Goal: Register for event/course

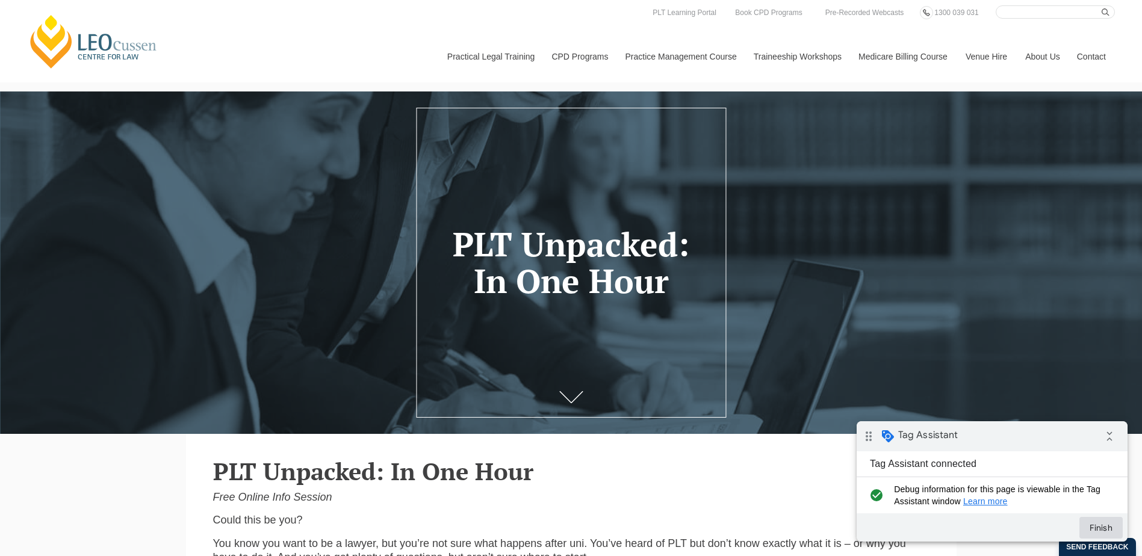
drag, startPoint x: 1096, startPoint y: 526, endPoint x: 801, endPoint y: -63, distance: 658.4
click at [857, 421] on html "drag_indicator Tag Assistant collapse_all Tag Assistant connected check_circle …" at bounding box center [992, 481] width 271 height 120
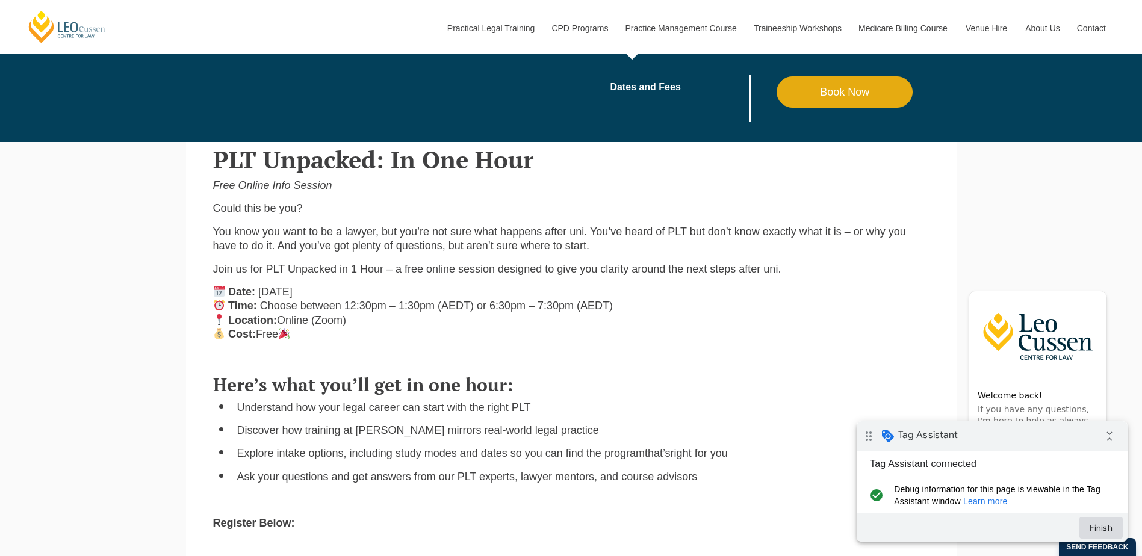
scroll to position [602, 0]
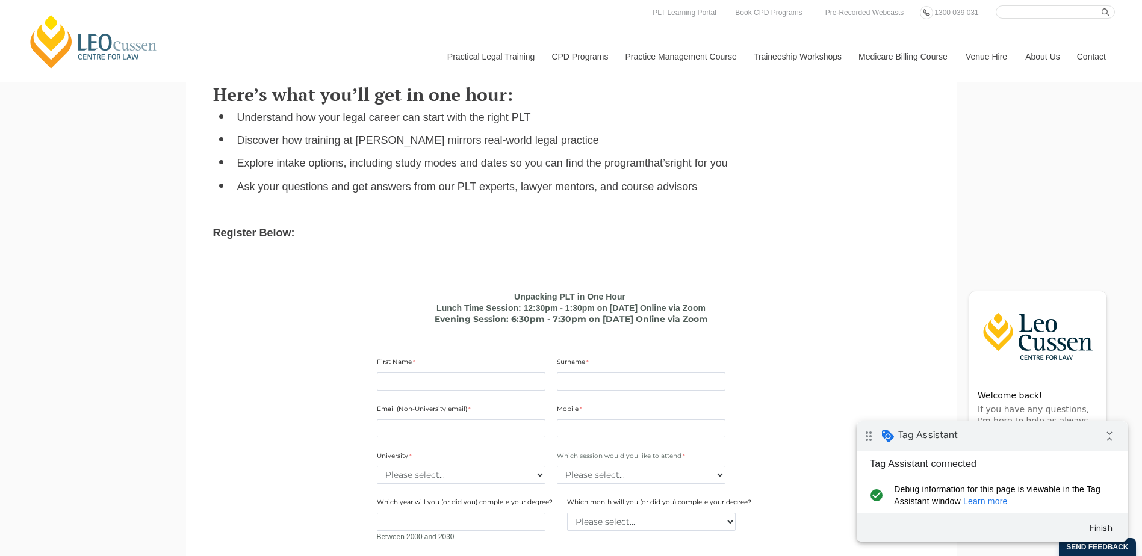
click at [495, 383] on input "First Name" at bounding box center [461, 382] width 169 height 18
type input "nontest"
type input "non"
type input "[EMAIL_ADDRESS][DOMAIN_NAME]"
type input "0400000000"
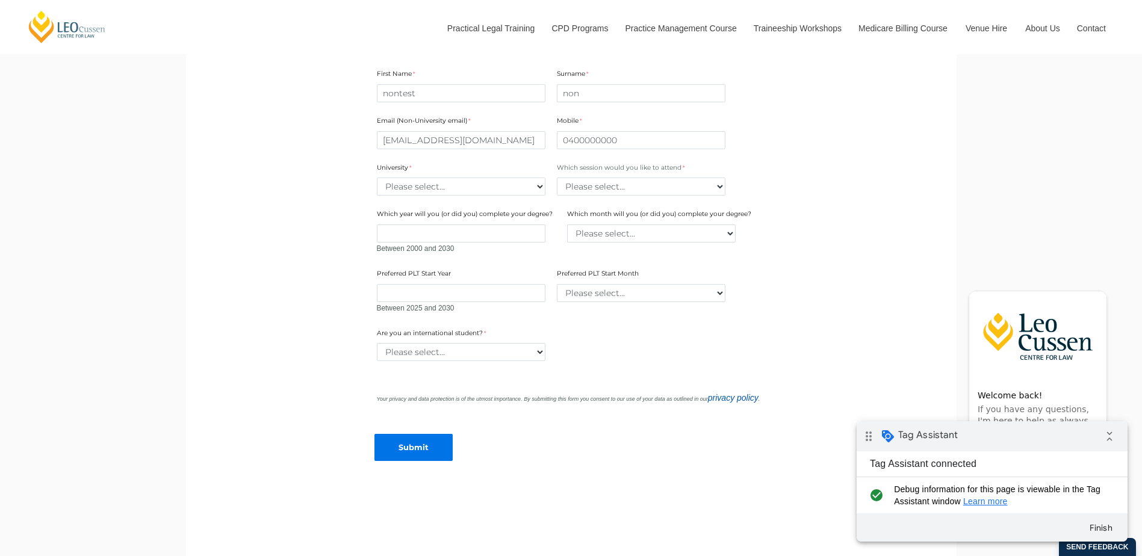
scroll to position [903, 0]
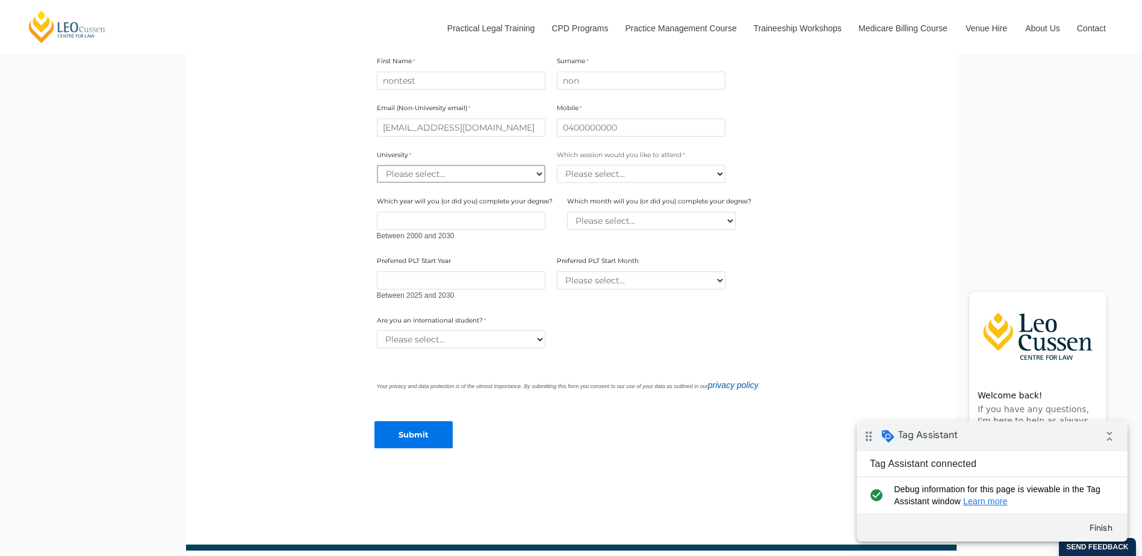
click at [499, 176] on select "Please select... [GEOGRAPHIC_DATA] [GEOGRAPHIC_DATA] [GEOGRAPHIC_DATA] [GEOGRAP…" at bounding box center [461, 174] width 169 height 18
select select "tfa_2180"
click at [377, 167] on select "Please select... [GEOGRAPHIC_DATA] [GEOGRAPHIC_DATA] [GEOGRAPHIC_DATA] [GEOGRAP…" at bounding box center [461, 174] width 169 height 18
click at [689, 178] on select "Please select... Lunch time session – 12:30pm – 1:30pm AEST Evening session – 6…" at bounding box center [641, 174] width 169 height 18
click at [557, 167] on select "Please select... Lunch time session – 12:30pm – 1:30pm AEST Evening session – 6…" at bounding box center [641, 174] width 169 height 18
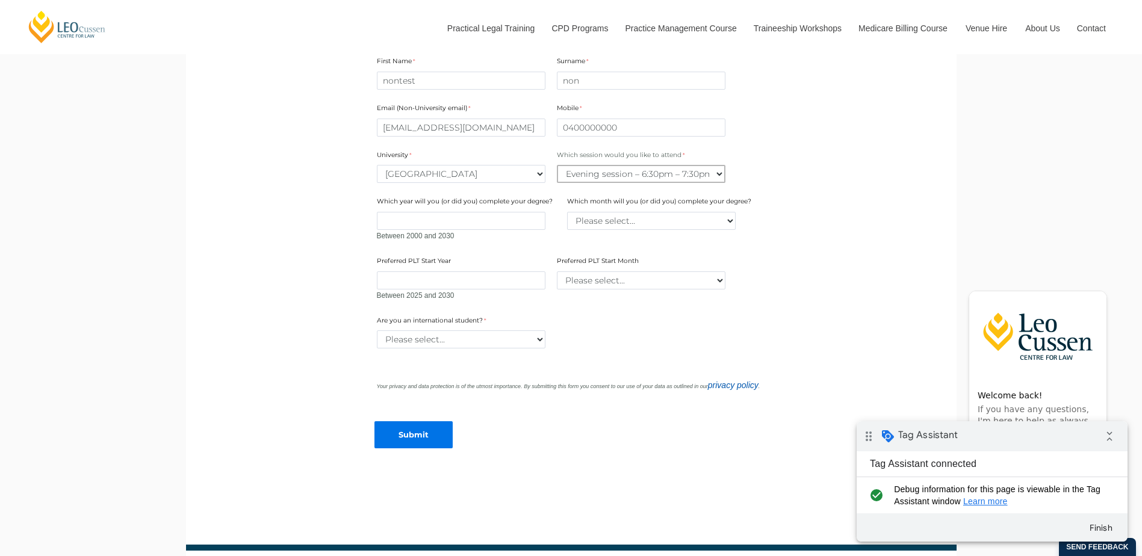
click at [673, 174] on select "Please select... Lunch time session – 12:30pm – 1:30pm AEST Evening session – 6…" at bounding box center [641, 174] width 169 height 18
select select "tfa_2412"
click at [557, 167] on select "Please select... Lunch time session – 12:30pm – 1:30pm AEST Evening session – 6…" at bounding box center [641, 174] width 169 height 18
click at [530, 342] on select "Please select... Yes No" at bounding box center [461, 340] width 169 height 18
select select "tfa_60"
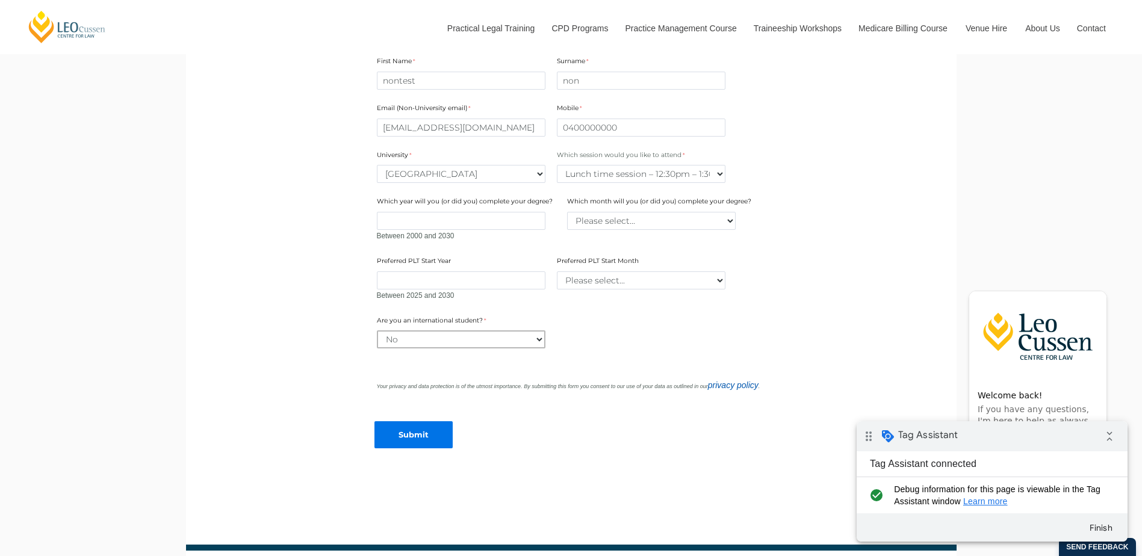
click at [377, 333] on select "Please select... Yes No" at bounding box center [461, 340] width 169 height 18
click at [426, 443] on input "Submit" at bounding box center [414, 434] width 78 height 27
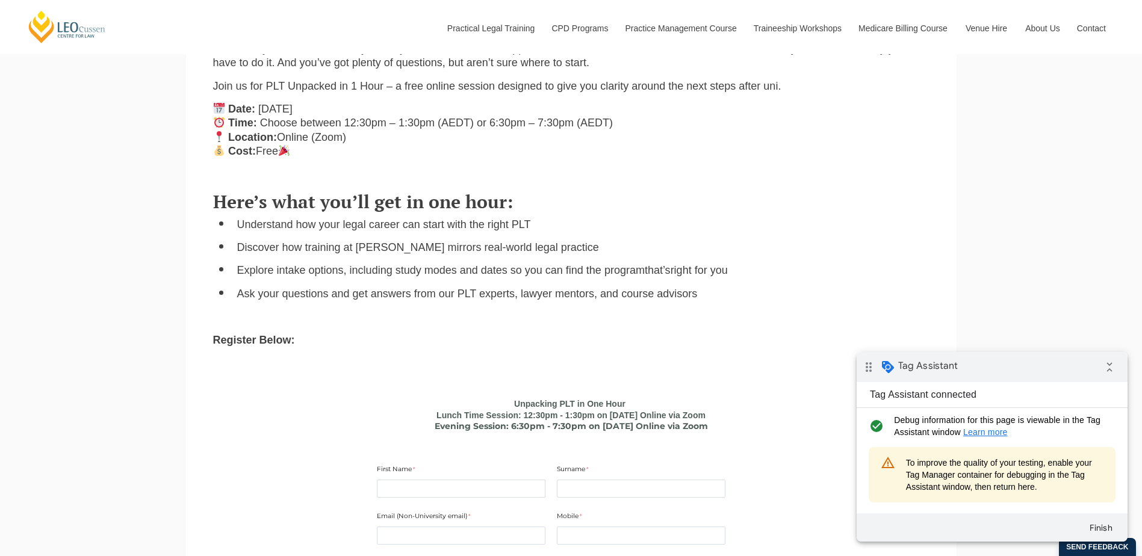
scroll to position [662, 0]
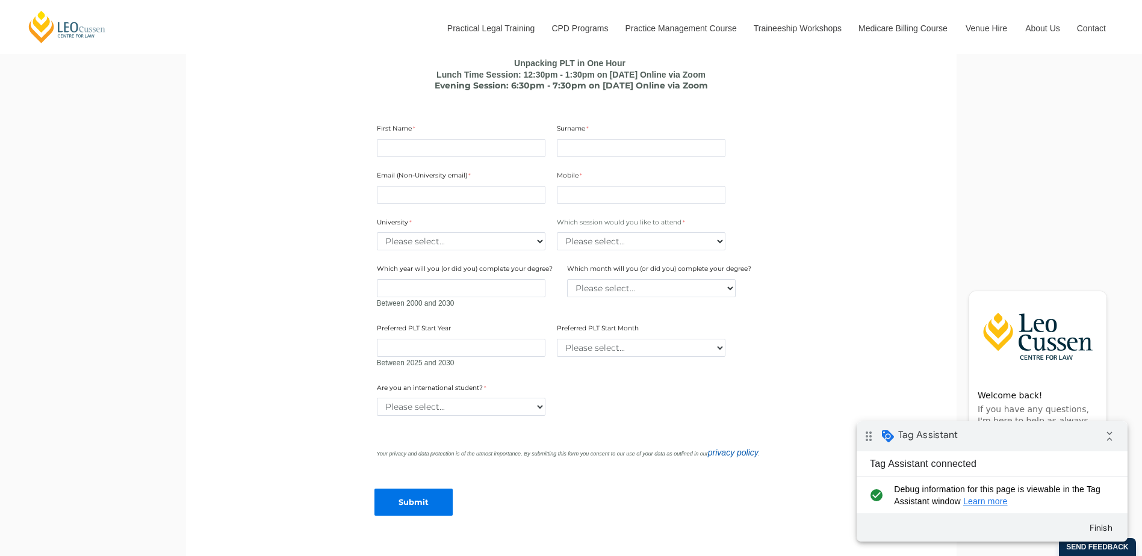
scroll to position [843, 0]
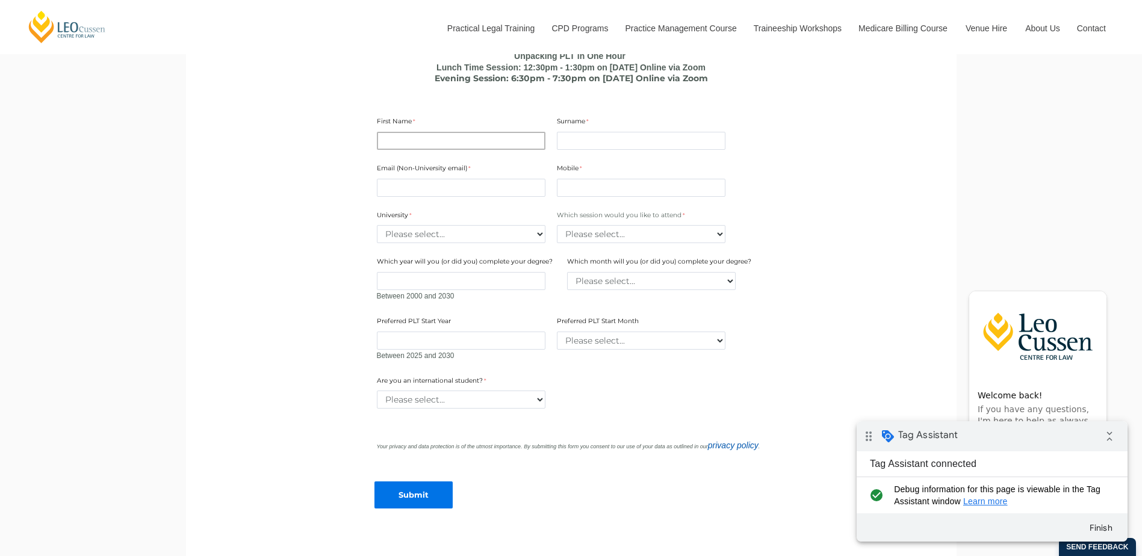
click at [494, 146] on input "First Name" at bounding box center [461, 141] width 169 height 18
type input "nontest"
type input "non"
type input "[EMAIL_ADDRESS][DOMAIN_NAME]"
type input "0400000000"
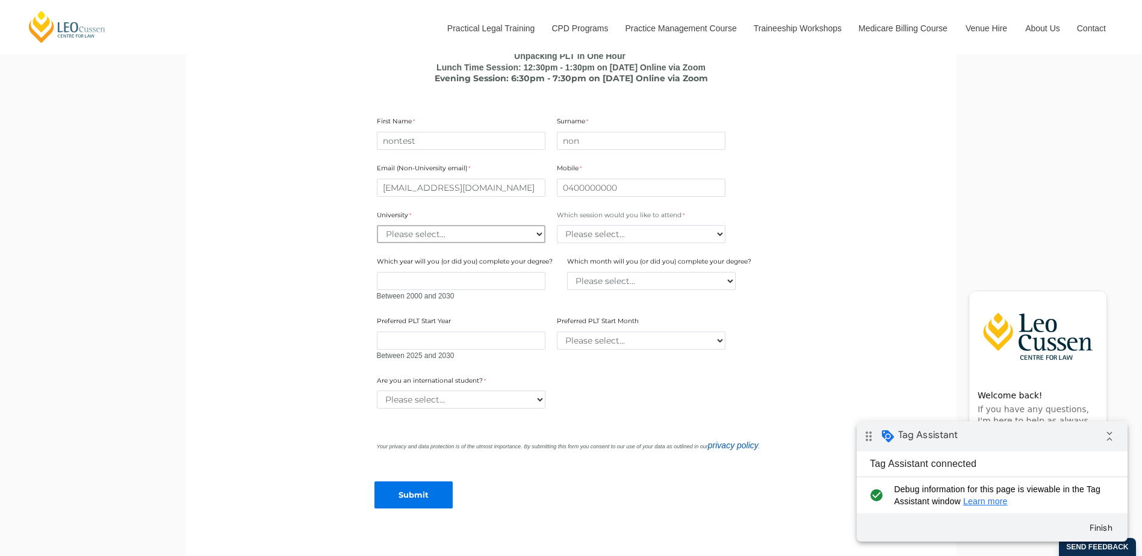
click at [502, 230] on select "Please select... [GEOGRAPHIC_DATA] [GEOGRAPHIC_DATA] [GEOGRAPHIC_DATA] [GEOGRAP…" at bounding box center [461, 234] width 169 height 18
select select "tfa_2180"
click at [377, 228] on select "Please select... [GEOGRAPHIC_DATA] [GEOGRAPHIC_DATA] [GEOGRAPHIC_DATA] [GEOGRAP…" at bounding box center [461, 234] width 169 height 18
click at [623, 228] on select "Please select... Lunch time session – 12:30pm – 1:30pm AEST Evening session – 6…" at bounding box center [641, 234] width 169 height 18
click at [827, 210] on main "PLT Unpacked: In One Hour Free Online Info Session Could this be you? You know …" at bounding box center [571, 95] width 753 height 1008
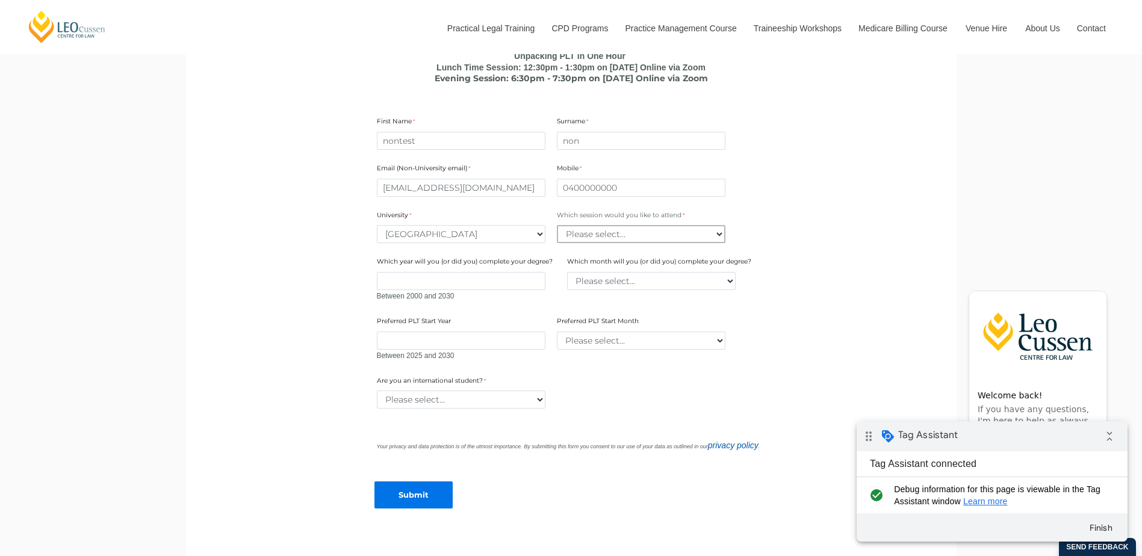
click at [698, 243] on select "Please select... Lunch time session – 12:30pm – 1:30pm AEST Evening session – 6…" at bounding box center [641, 234] width 169 height 18
select select "tfa_2412"
click at [557, 228] on select "Please select... Lunch time session – 12:30pm – 1:30pm AEST Evening session – 6…" at bounding box center [641, 234] width 169 height 18
click at [505, 403] on select "Please select... Yes No" at bounding box center [461, 400] width 169 height 18
select select "tfa_60"
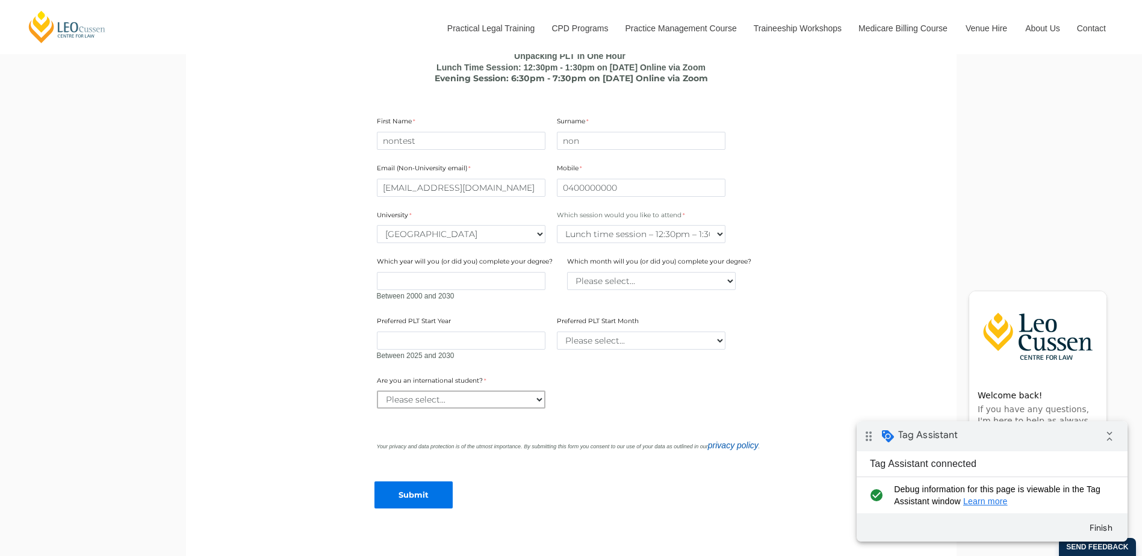
click at [377, 393] on select "Please select... Yes No" at bounding box center [461, 400] width 169 height 18
click at [397, 490] on input "Submit" at bounding box center [414, 495] width 78 height 27
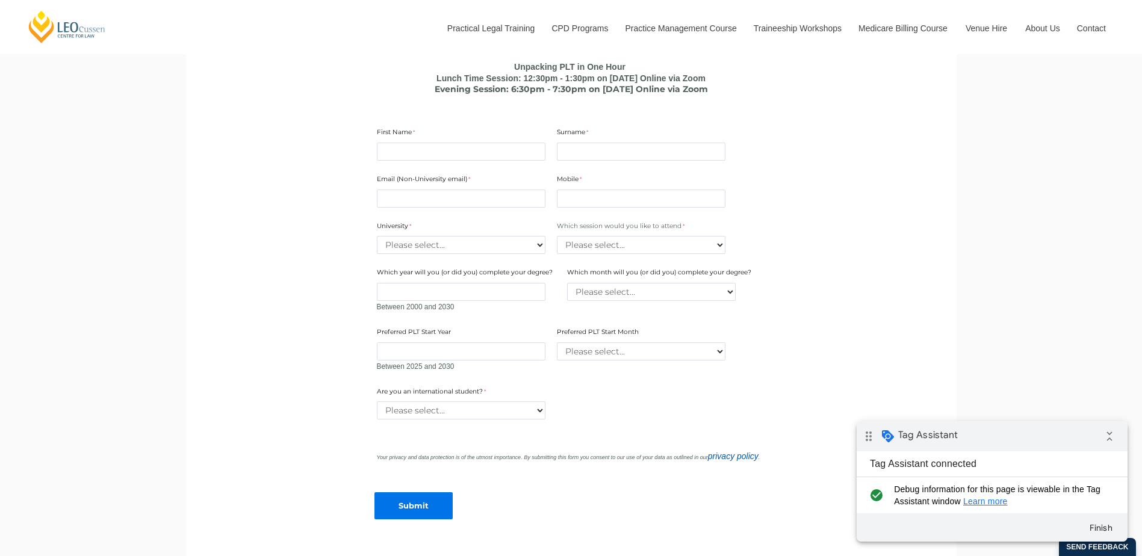
scroll to position [843, 0]
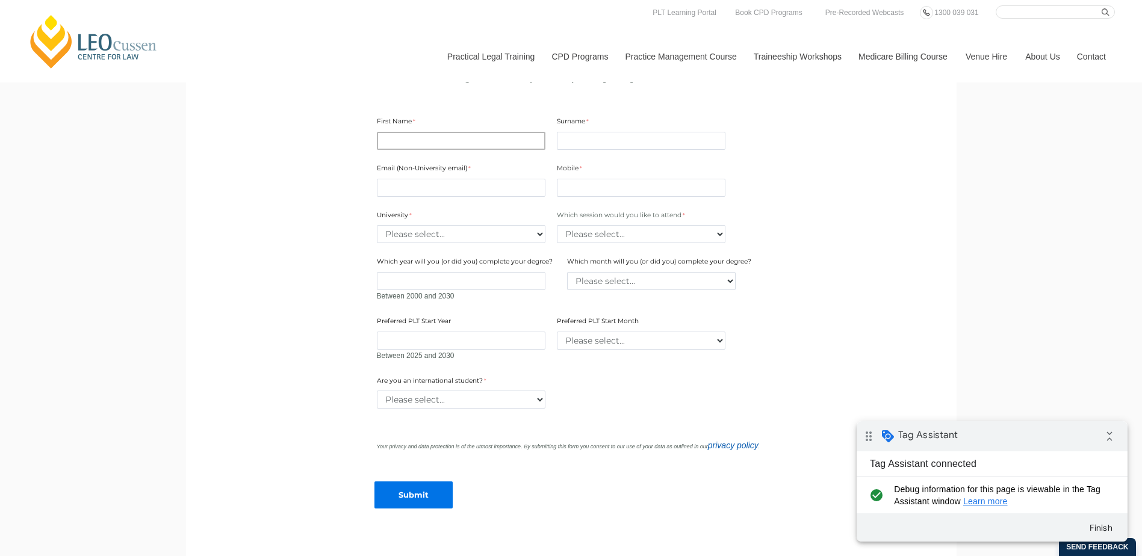
click at [461, 150] on input "First Name" at bounding box center [461, 141] width 169 height 18
type input "nontest"
type input "non"
type input "[EMAIL_ADDRESS][DOMAIN_NAME]"
type input "0400000000"
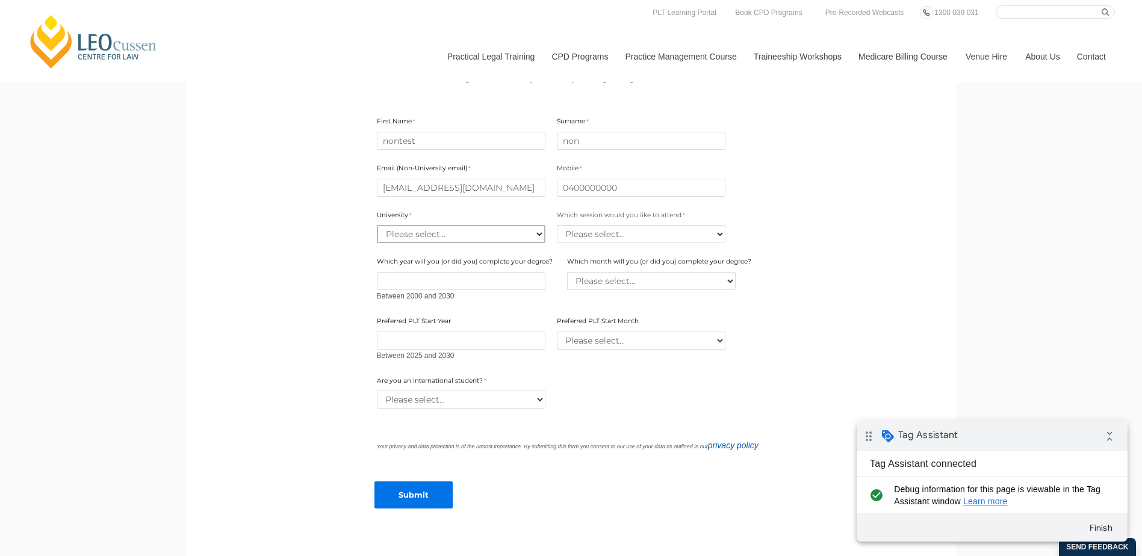
click at [493, 240] on select "Please select... [GEOGRAPHIC_DATA] [GEOGRAPHIC_DATA] [GEOGRAPHIC_DATA] [GEOGRAP…" at bounding box center [461, 234] width 169 height 18
select select "tfa_2179"
click at [377, 228] on select "Please select... [GEOGRAPHIC_DATA] [GEOGRAPHIC_DATA] [GEOGRAPHIC_DATA] [GEOGRAP…" at bounding box center [461, 234] width 169 height 18
click at [606, 243] on select "Please select... Lunch time session – 12:30pm – 1:30pm AEST Evening session – 6…" at bounding box center [641, 234] width 169 height 18
select select "tfa_2412"
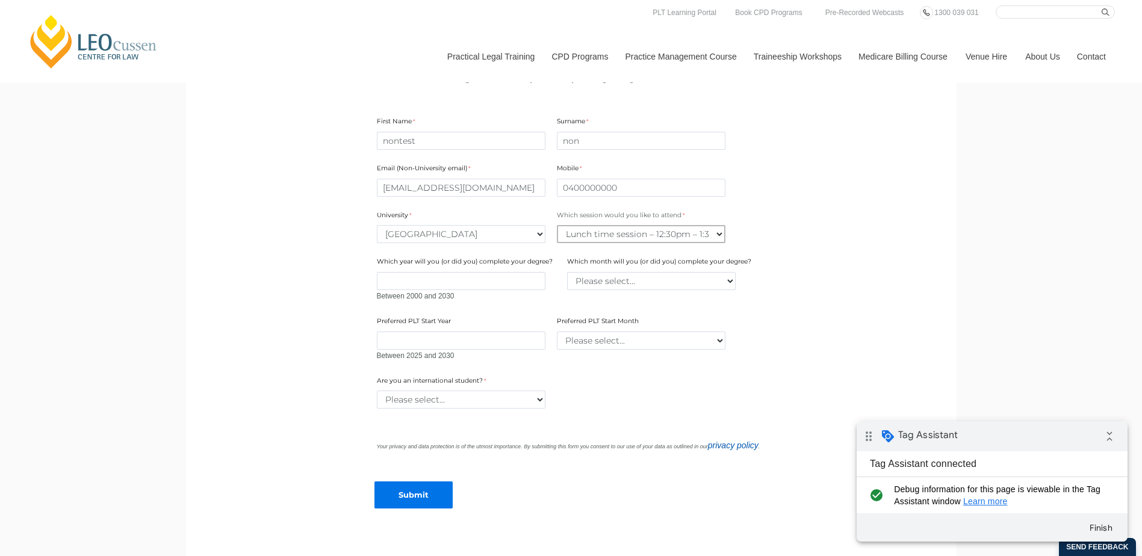
click at [557, 228] on select "Please select... Lunch time session – 12:30pm – 1:30pm AEST Evening session – 6…" at bounding box center [641, 234] width 169 height 18
click at [514, 408] on select "Please select... Yes No" at bounding box center [461, 400] width 169 height 18
select select "tfa_60"
click at [377, 393] on select "Please select... Yes No" at bounding box center [461, 400] width 169 height 18
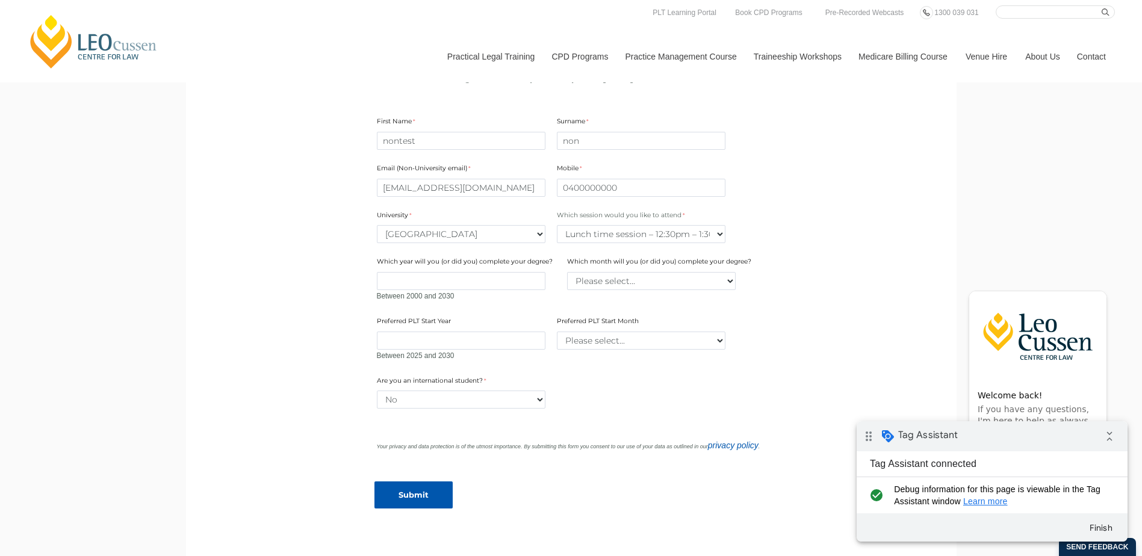
click at [416, 494] on input "Submit" at bounding box center [414, 495] width 78 height 27
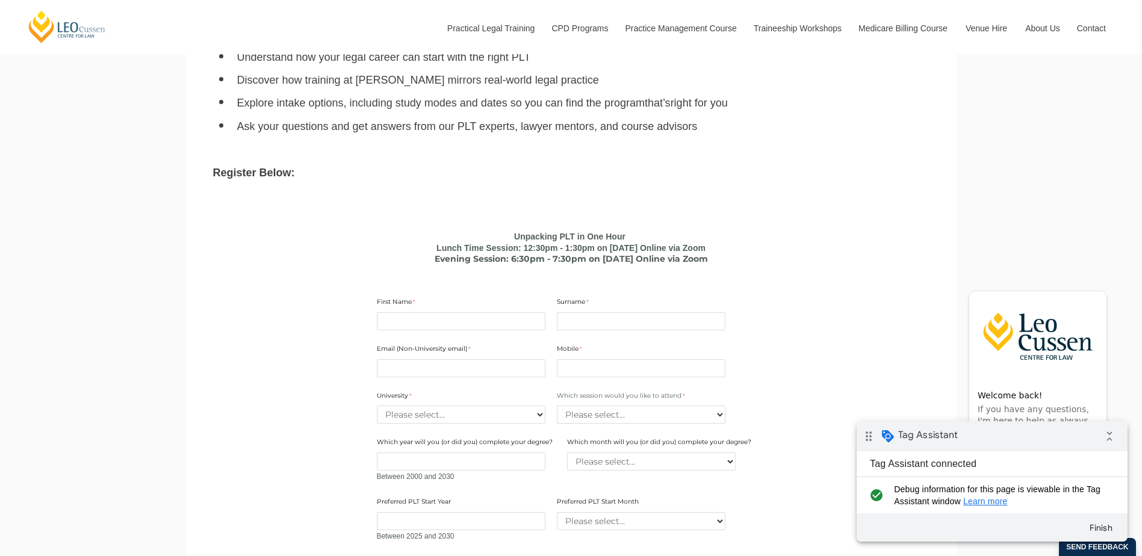
scroll to position [843, 0]
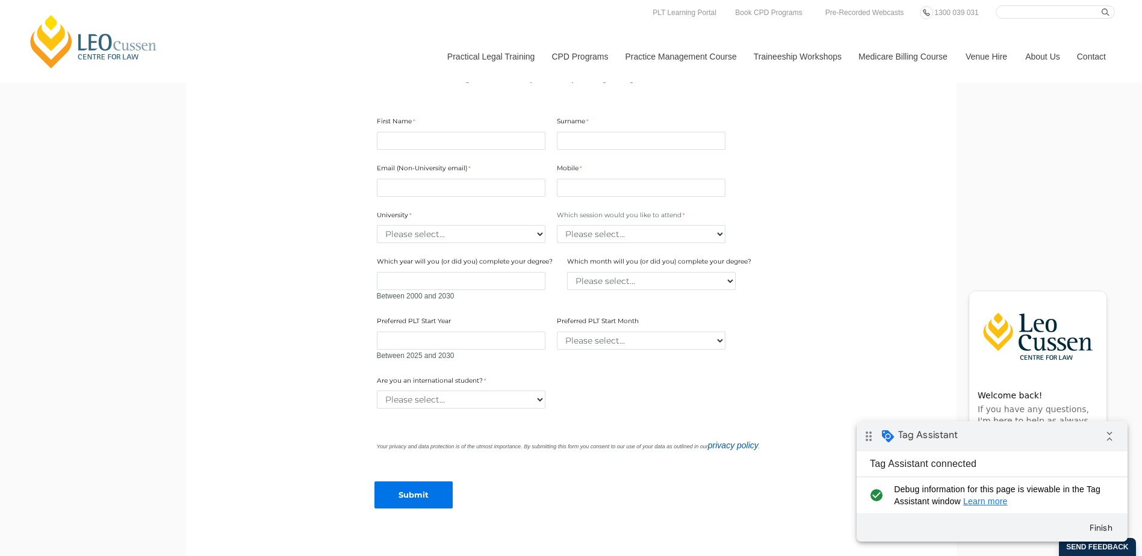
click at [497, 134] on div "First Name" at bounding box center [461, 133] width 178 height 38
click at [498, 140] on input "First Name" at bounding box center [461, 141] width 169 height 18
type input "nontest"
type input "non"
type input "[EMAIL_ADDRESS][DOMAIN_NAME]"
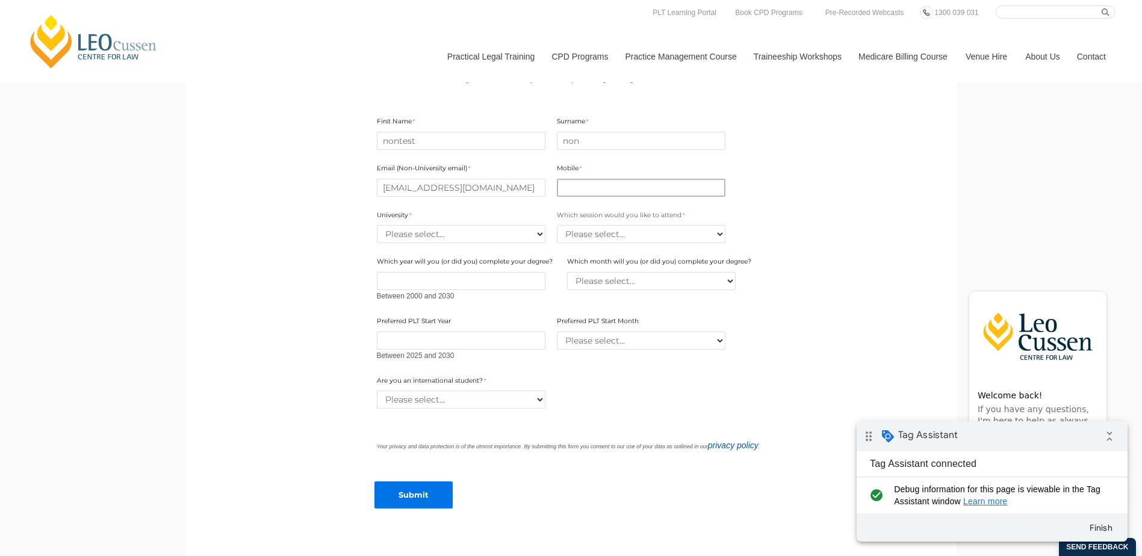
type input "0400000000"
click at [499, 231] on select "Please select... [GEOGRAPHIC_DATA] [GEOGRAPHIC_DATA] [GEOGRAPHIC_DATA] [GEOGRAP…" at bounding box center [461, 234] width 169 height 18
select select "tfa_2179"
click at [377, 228] on select "Please select... [GEOGRAPHIC_DATA] [GEOGRAPHIC_DATA] [GEOGRAPHIC_DATA] [GEOGRAP…" at bounding box center [461, 234] width 169 height 18
click at [641, 241] on select "Please select... Lunch time session – 12:30pm – 1:30pm AEST Evening session – 6…" at bounding box center [641, 234] width 169 height 18
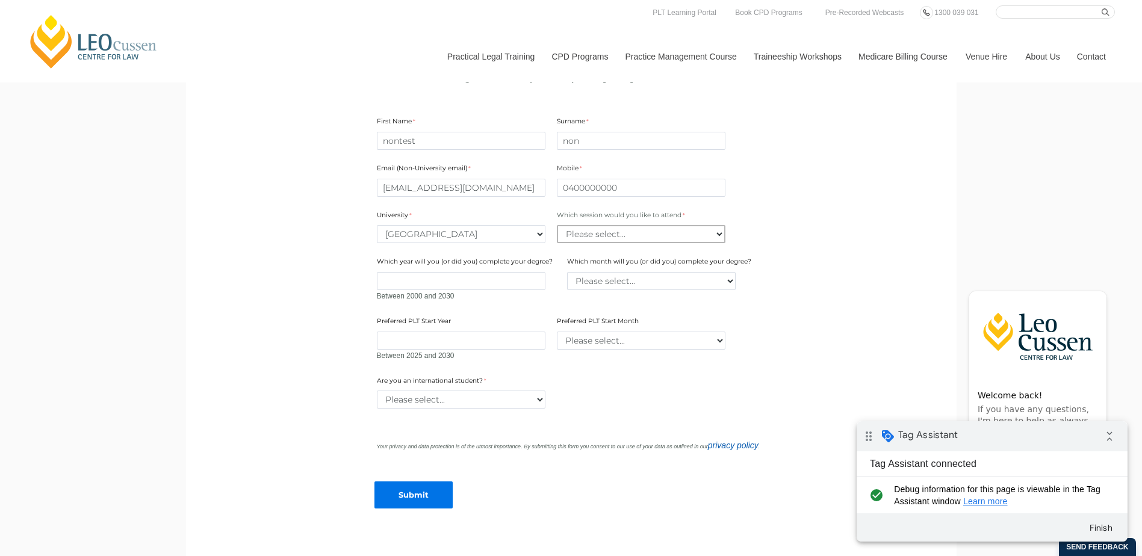
select select "tfa_2412"
click at [557, 228] on select "Please select... Lunch time session – 12:30pm – 1:30pm AEST Evening session – 6…" at bounding box center [641, 234] width 169 height 18
click at [512, 412] on div "Are you an international student? Please select... Yes No" at bounding box center [571, 393] width 399 height 38
click at [524, 401] on select "Please select... Yes No" at bounding box center [461, 400] width 169 height 18
select select "tfa_60"
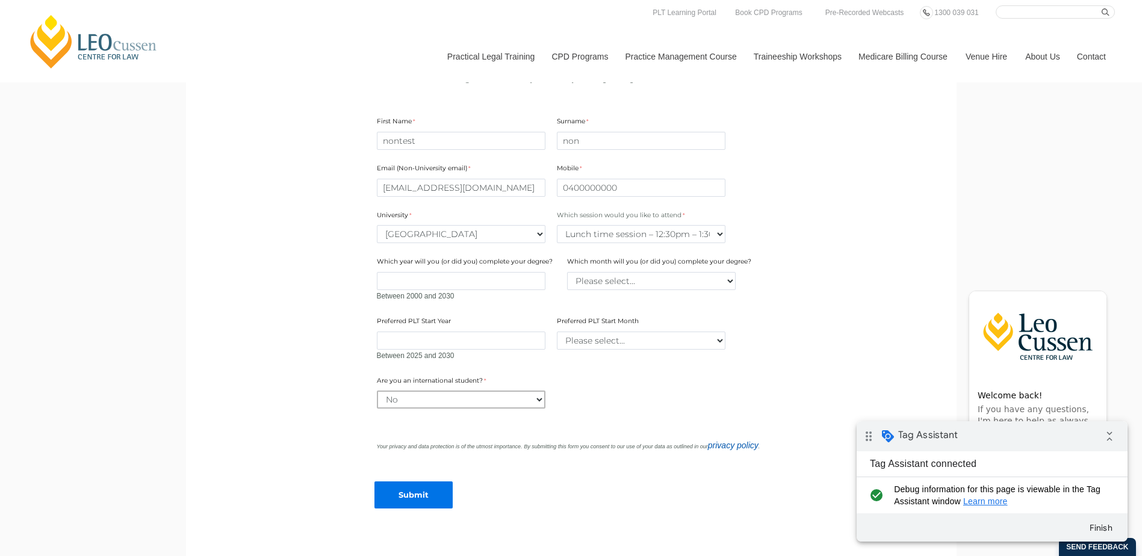
click at [377, 393] on select "Please select... Yes No" at bounding box center [461, 400] width 169 height 18
click at [433, 489] on input "Submit" at bounding box center [414, 495] width 78 height 27
